Goal: Task Accomplishment & Management: Manage account settings

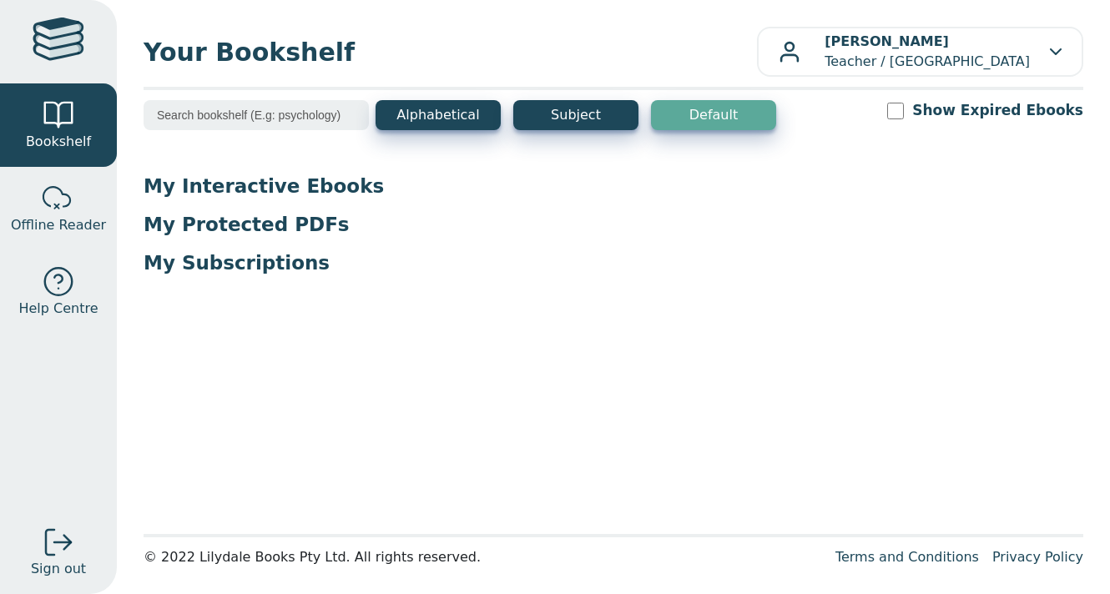
click at [904, 106] on input "Show Expired Ebooks" at bounding box center [895, 111] width 17 height 17
click at [967, 110] on label "Show Expired Ebooks" at bounding box center [997, 110] width 171 height 21
click at [904, 110] on input "Show Expired Ebooks" at bounding box center [895, 111] width 17 height 17
click at [932, 111] on div "Show Expired Ebooks" at bounding box center [985, 110] width 196 height 21
click at [904, 114] on input "Show Expired Ebooks" at bounding box center [895, 111] width 17 height 17
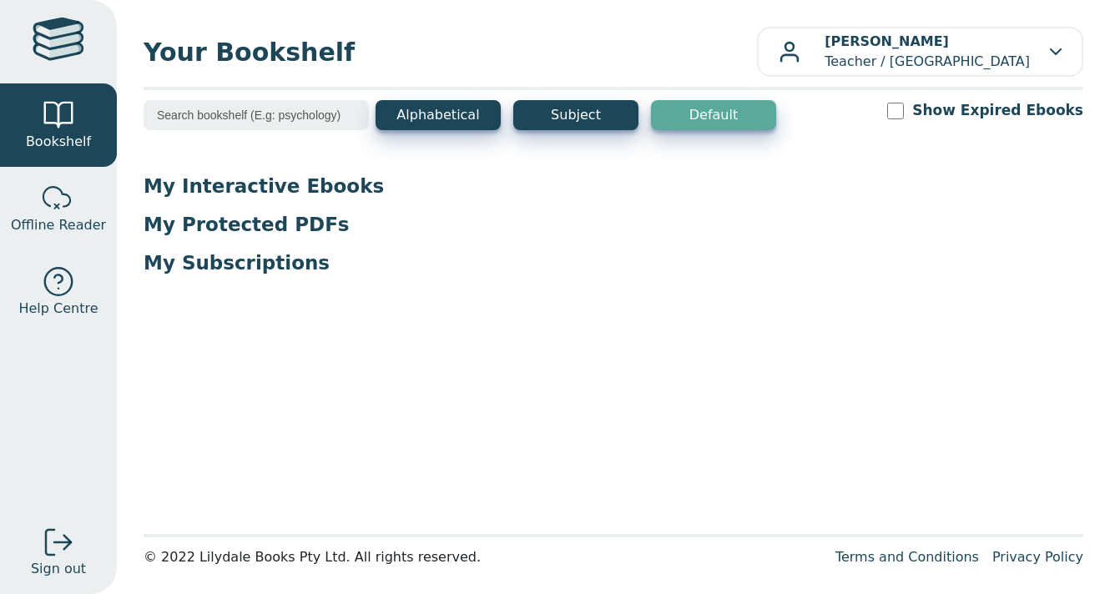
checkbox input "true"
click at [871, 120] on div "Alphabetical Subject Default Show Expired Ebooks" at bounding box center [614, 126] width 940 height 52
click at [904, 109] on input "Show Expired Ebooks" at bounding box center [895, 111] width 17 height 17
checkbox input "true"
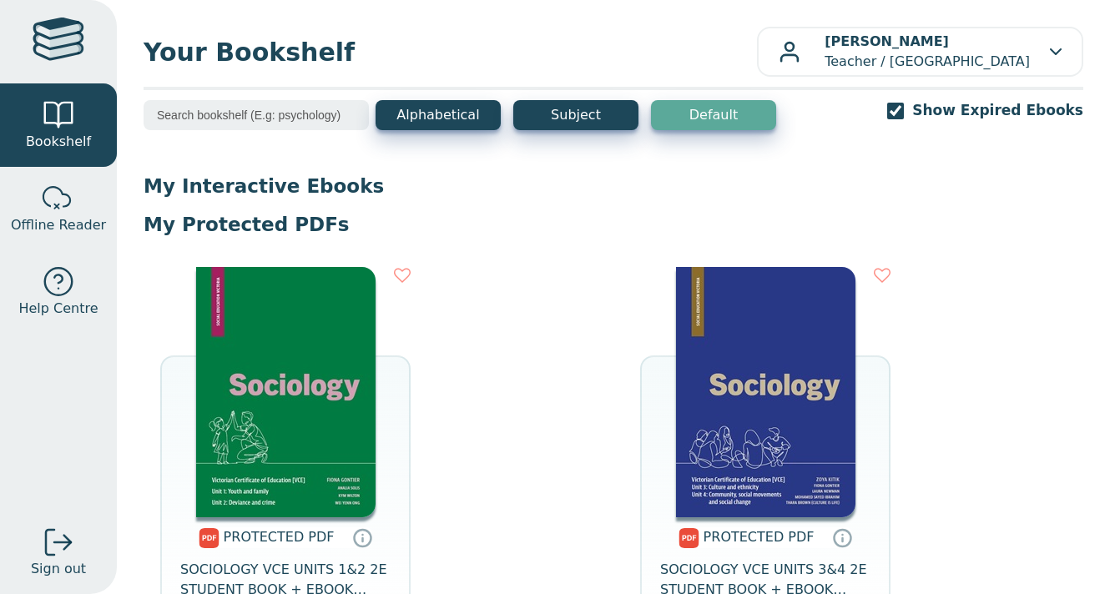
click at [285, 361] on img at bounding box center [285, 392] width 179 height 250
